Goal: Transaction & Acquisition: Purchase product/service

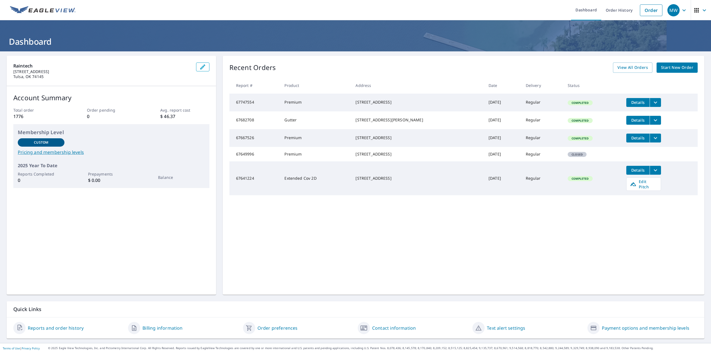
click at [670, 69] on span "Start New Order" at bounding box center [677, 67] width 32 height 7
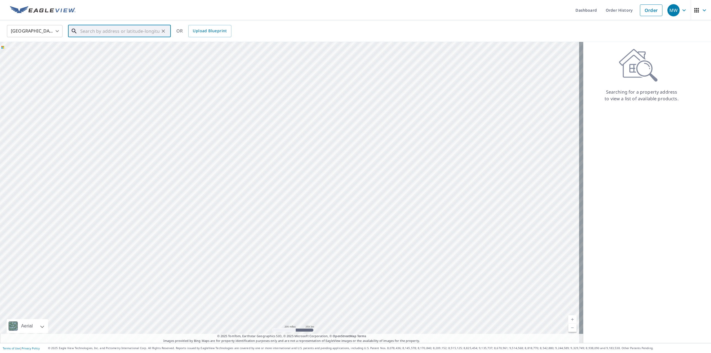
click at [83, 30] on input "text" at bounding box center [119, 31] width 79 height 16
click at [97, 65] on span "[STREET_ADDRESS]" at bounding box center [122, 66] width 87 height 7
type input "[STREET_ADDRESS]"
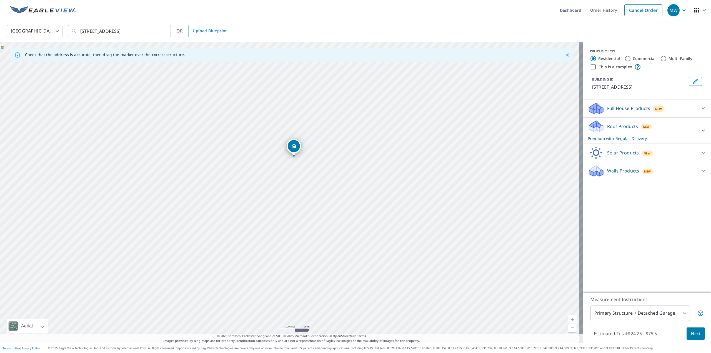
drag, startPoint x: 293, startPoint y: 215, endPoint x: 295, endPoint y: 196, distance: 19.0
click at [295, 196] on div "[STREET_ADDRESS]" at bounding box center [292, 192] width 584 height 301
drag, startPoint x: 301, startPoint y: 196, endPoint x: 308, endPoint y: 133, distance: 64.3
click at [308, 133] on div "[STREET_ADDRESS]" at bounding box center [292, 192] width 584 height 301
drag, startPoint x: 302, startPoint y: 207, endPoint x: 303, endPoint y: 151, distance: 56.7
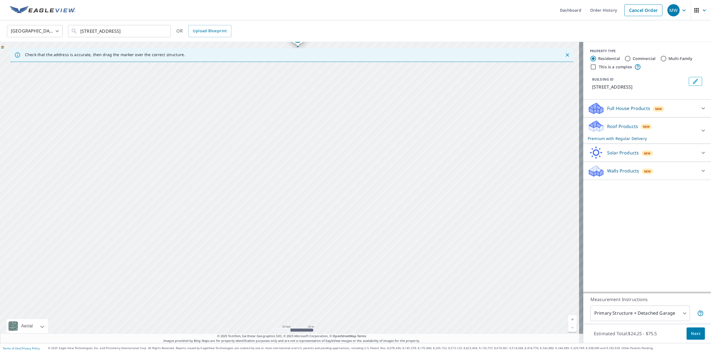
click at [303, 151] on div "[STREET_ADDRESS]" at bounding box center [292, 192] width 584 height 301
drag, startPoint x: 335, startPoint y: 162, endPoint x: 335, endPoint y: 183, distance: 20.8
click at [335, 183] on div "[STREET_ADDRESS]" at bounding box center [292, 192] width 584 height 301
drag, startPoint x: 346, startPoint y: 215, endPoint x: 350, endPoint y: 165, distance: 50.4
click at [350, 165] on div "[STREET_ADDRESS]" at bounding box center [292, 192] width 584 height 301
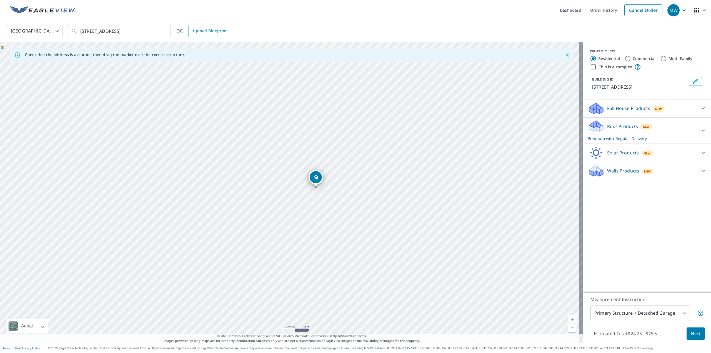
drag, startPoint x: 319, startPoint y: 99, endPoint x: 319, endPoint y: 177, distance: 78.1
click at [700, 108] on icon at bounding box center [703, 108] width 7 height 7
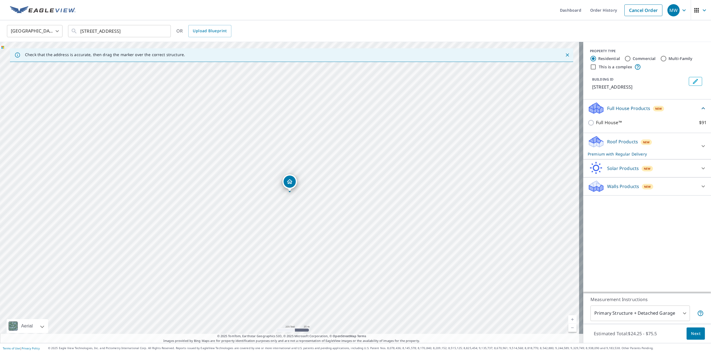
click at [700, 147] on icon at bounding box center [703, 146] width 7 height 7
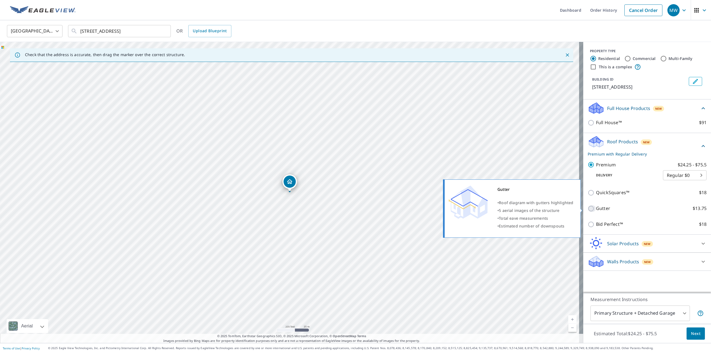
click at [588, 211] on input "Gutter $13.75" at bounding box center [592, 208] width 8 height 7
checkbox input "true"
checkbox input "false"
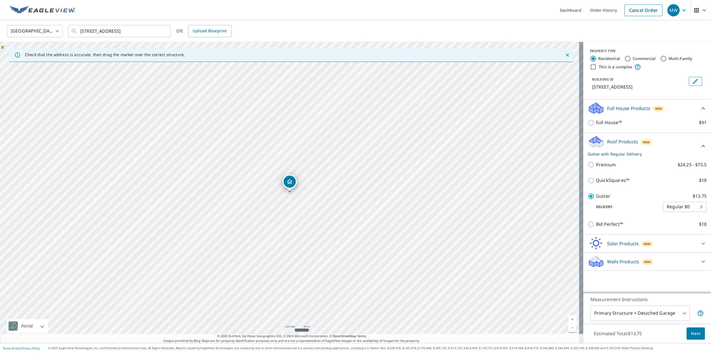
click at [691, 334] on span "Next" at bounding box center [695, 333] width 9 height 7
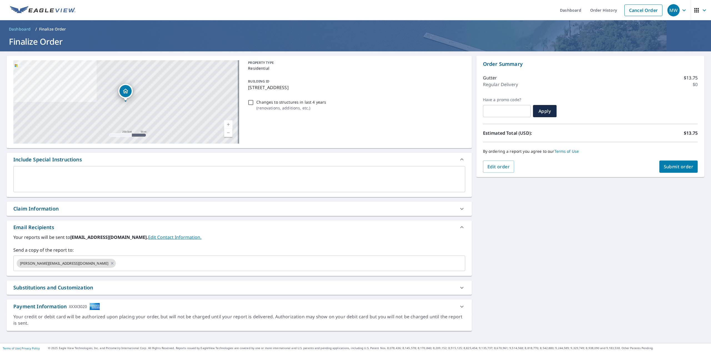
click at [673, 165] on span "Submit order" at bounding box center [679, 167] width 30 height 6
checkbox input "true"
